Goal: Task Accomplishment & Management: Manage account settings

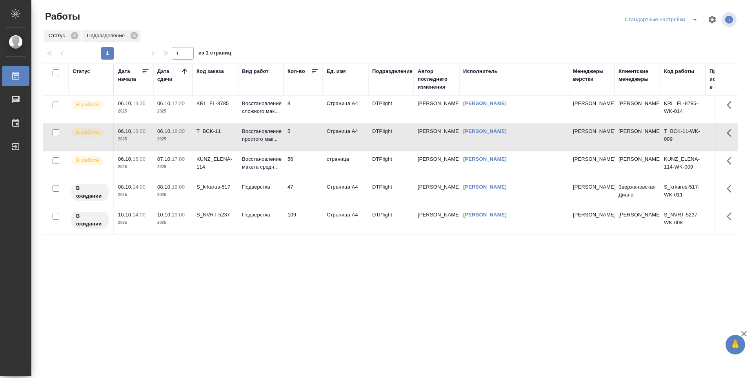
click at [302, 110] on td "8" at bounding box center [303, 109] width 39 height 27
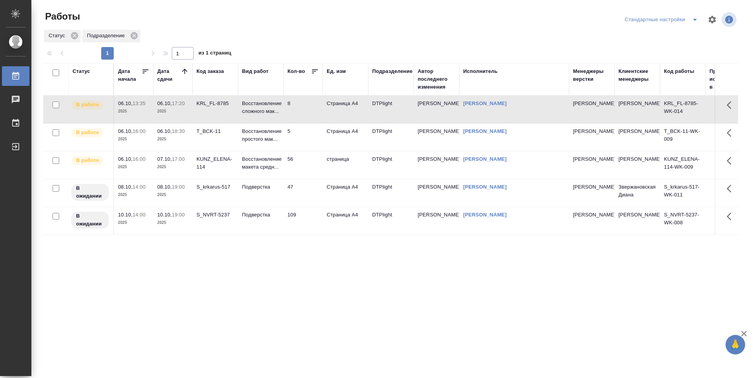
click at [302, 110] on td "8" at bounding box center [303, 109] width 39 height 27
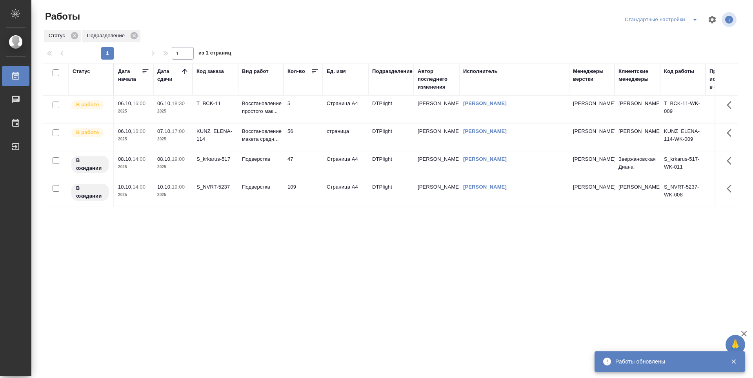
click at [301, 113] on td "5" at bounding box center [303, 109] width 39 height 27
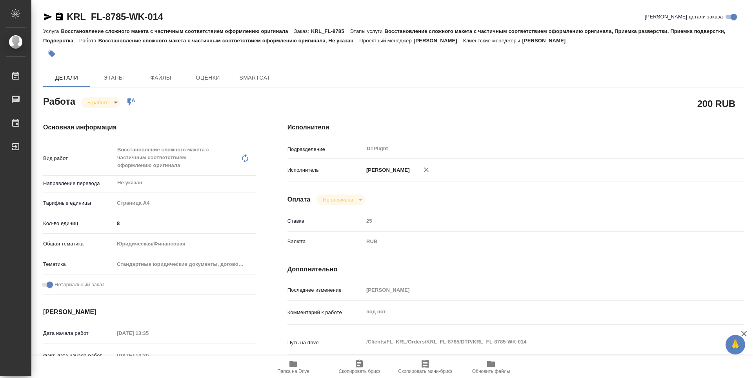
type textarea "x"
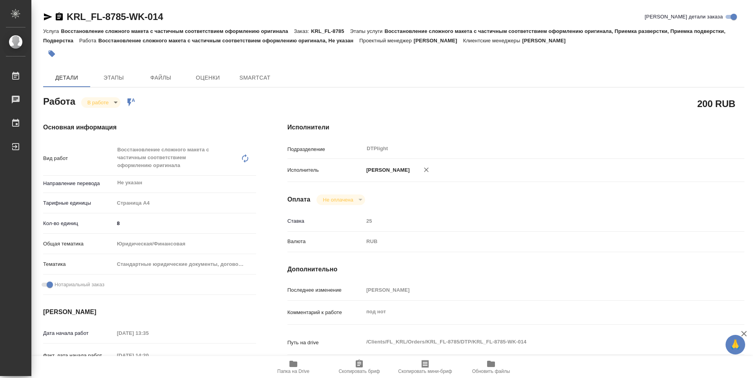
type textarea "x"
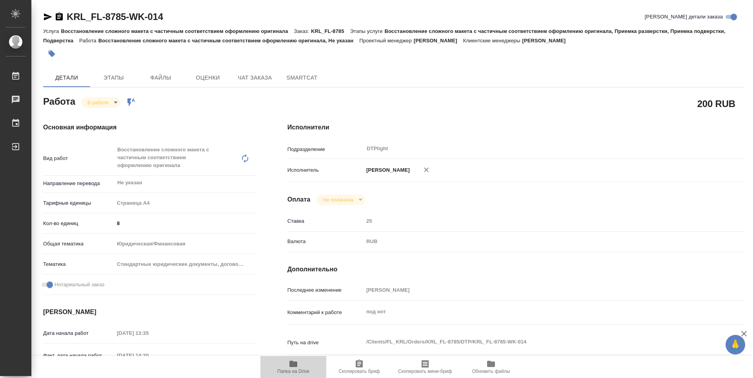
drag, startPoint x: 294, startPoint y: 366, endPoint x: 246, endPoint y: 325, distance: 63.4
click at [294, 366] on icon "button" at bounding box center [293, 364] width 8 height 6
type textarea "x"
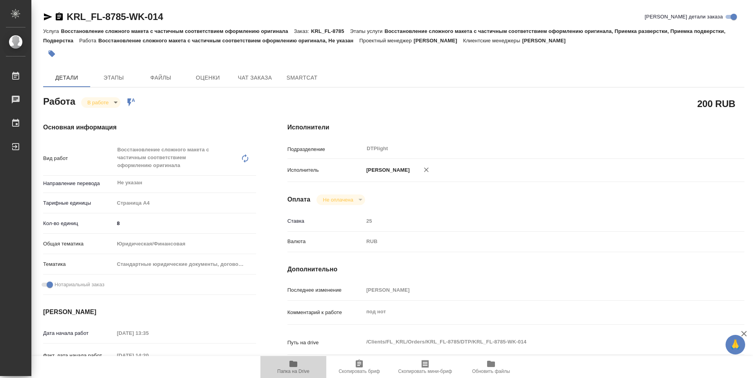
type textarea "x"
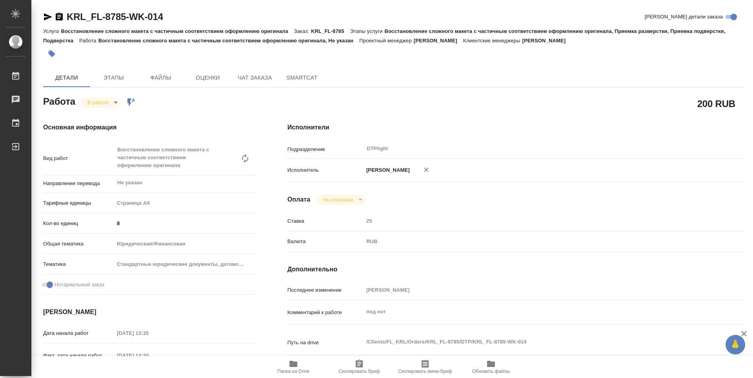
type textarea "x"
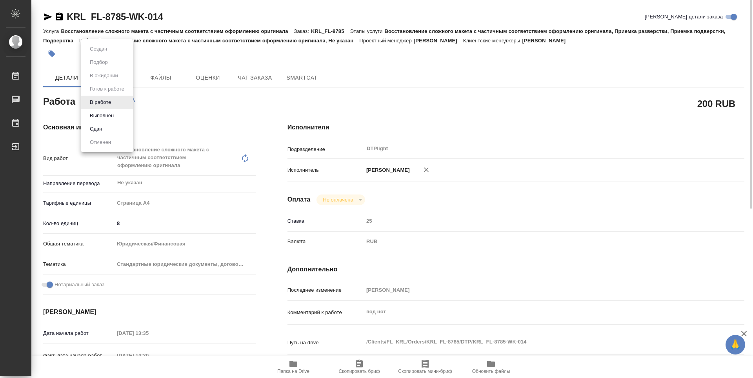
click at [115, 102] on body "🙏 .cls-1 fill:#fff; AWATERA Guselnikov Roman Работы 0 Чаты График Выйти KRL_FL-…" at bounding box center [376, 189] width 753 height 378
click at [111, 114] on button "Выполнен" at bounding box center [101, 115] width 29 height 9
click at [59, 16] on icon "button" at bounding box center [59, 17] width 7 height 8
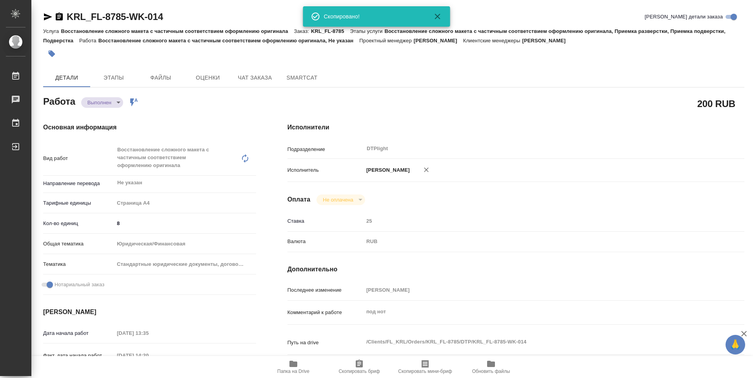
type textarea "x"
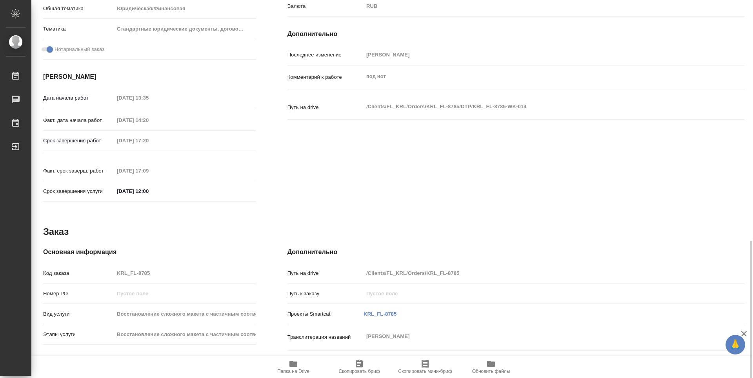
scroll to position [307, 0]
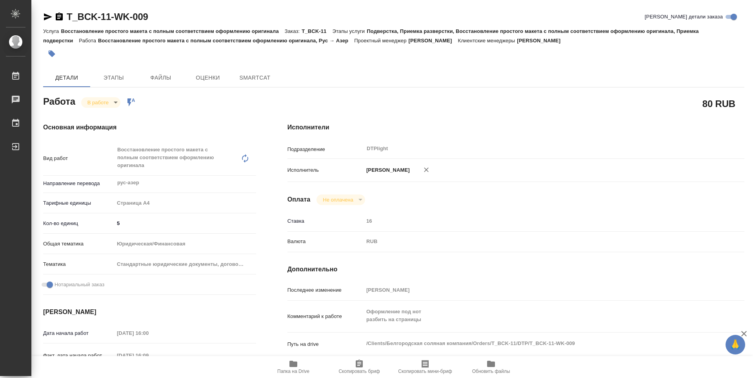
type textarea "x"
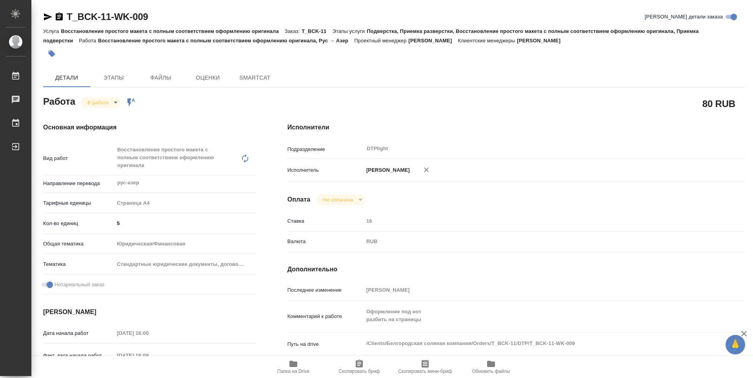
type textarea "x"
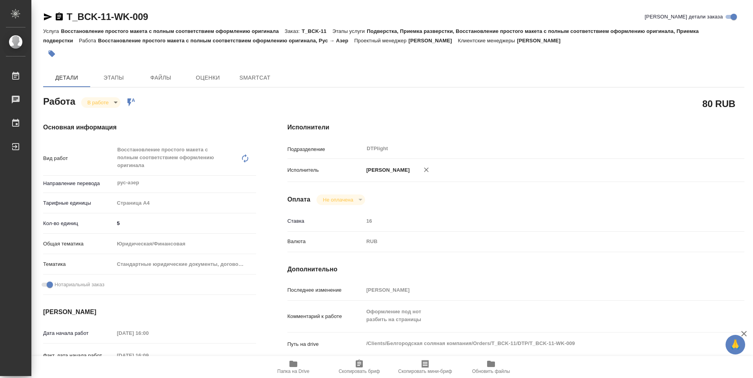
type textarea "x"
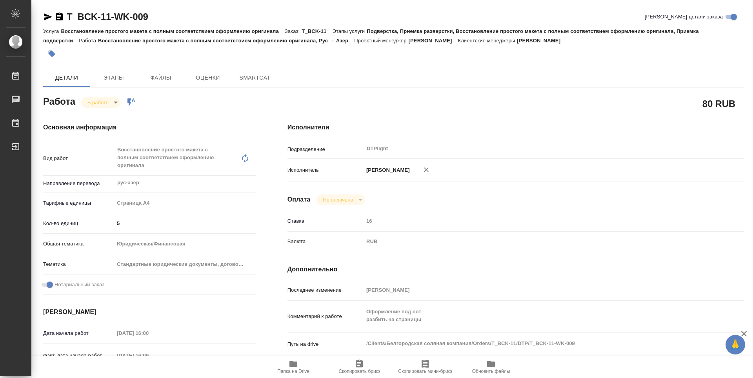
type textarea "x"
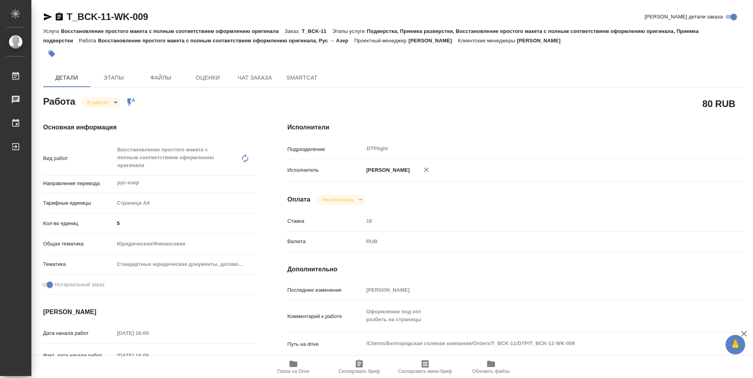
click at [295, 368] on icon "button" at bounding box center [293, 363] width 9 height 9
type textarea "x"
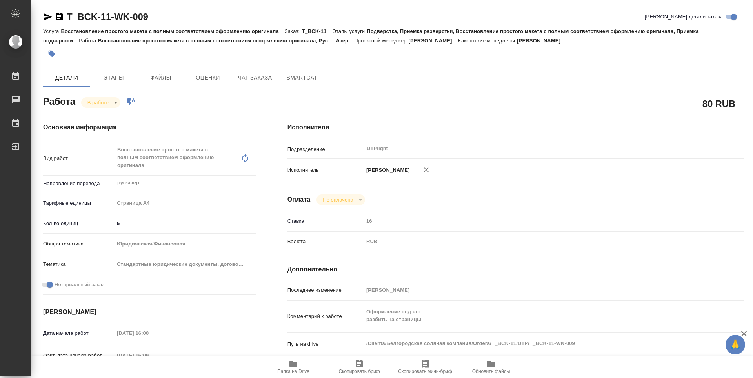
type textarea "x"
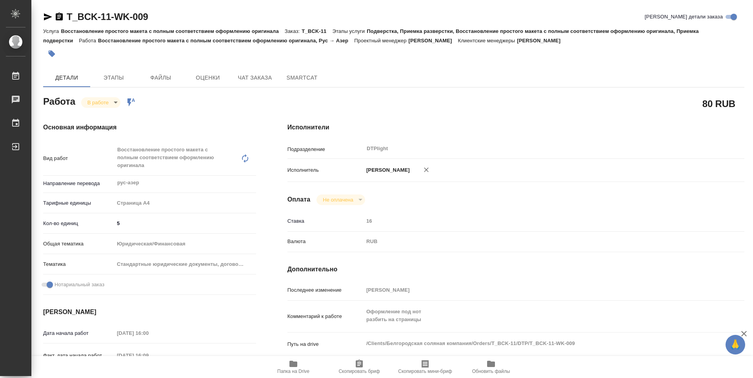
type textarea "x"
click at [56, 16] on icon "button" at bounding box center [59, 17] width 7 height 8
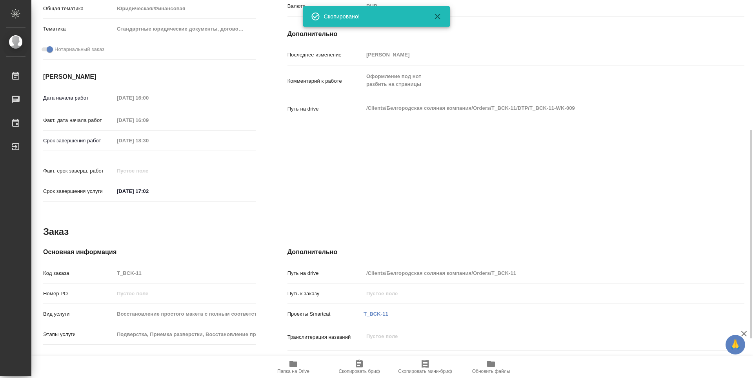
scroll to position [307, 0]
